Goal: Transaction & Acquisition: Download file/media

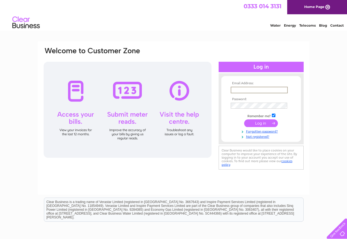
click at [237, 88] on input "text" at bounding box center [258, 90] width 57 height 7
type input "[EMAIL_ADDRESS][DOMAIN_NAME]"
click at [265, 124] on input "submit" at bounding box center [261, 123] width 34 height 8
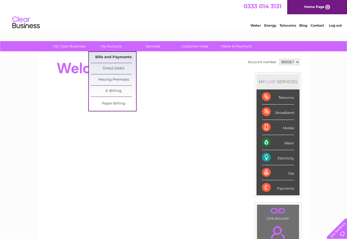
click at [109, 56] on link "Bills and Payments" at bounding box center [113, 57] width 45 height 11
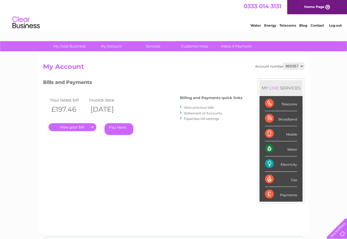
click at [71, 128] on link "." at bounding box center [72, 127] width 48 height 8
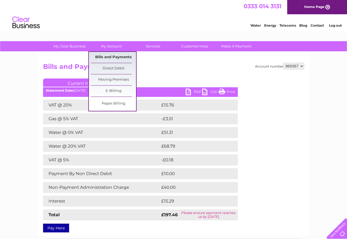
click at [120, 57] on link "Bills and Payments" at bounding box center [113, 57] width 45 height 11
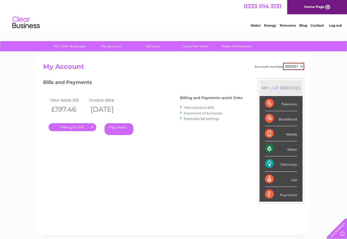
click at [196, 107] on link "View previous bills" at bounding box center [199, 107] width 30 height 4
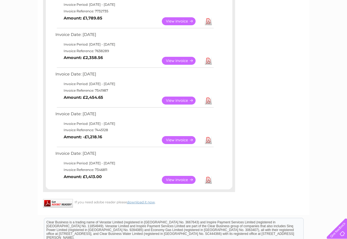
scroll to position [301, 0]
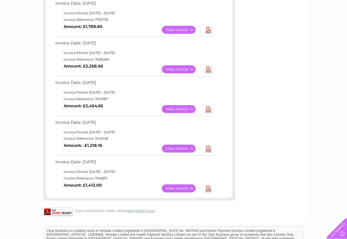
click at [207, 71] on link "Download" at bounding box center [208, 69] width 7 height 8
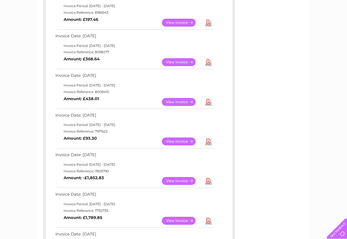
scroll to position [109, 0]
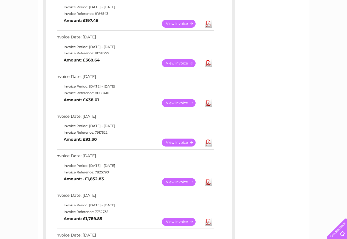
click at [209, 142] on link "Download" at bounding box center [208, 142] width 7 height 8
click at [207, 102] on link "Download" at bounding box center [208, 103] width 7 height 8
click at [210, 64] on link "Download" at bounding box center [208, 63] width 7 height 8
click at [209, 25] on link "Download" at bounding box center [208, 24] width 7 height 8
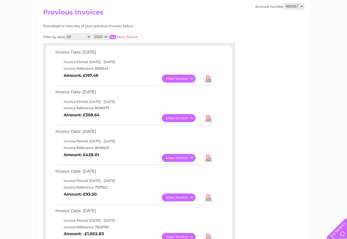
scroll to position [27, 0]
